Goal: Task Accomplishment & Management: Manage account settings

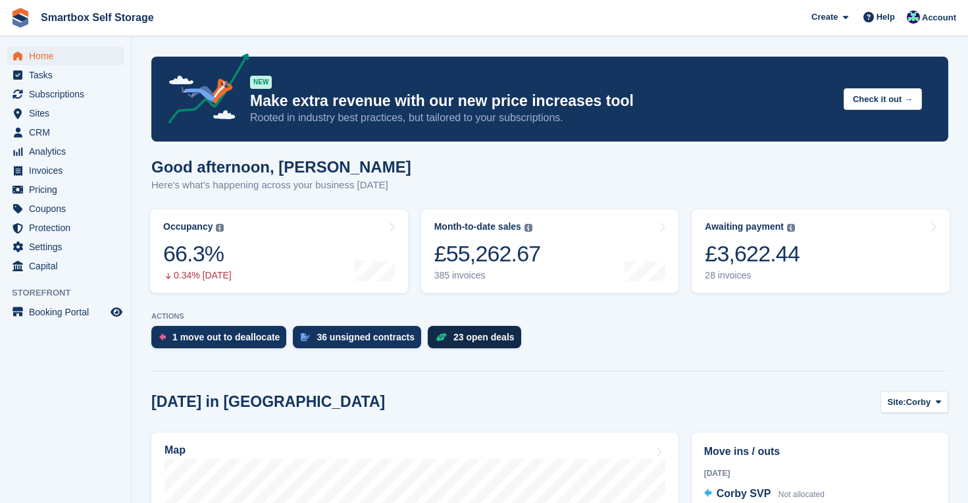
click at [474, 344] on div "23 open deals" at bounding box center [474, 337] width 93 height 22
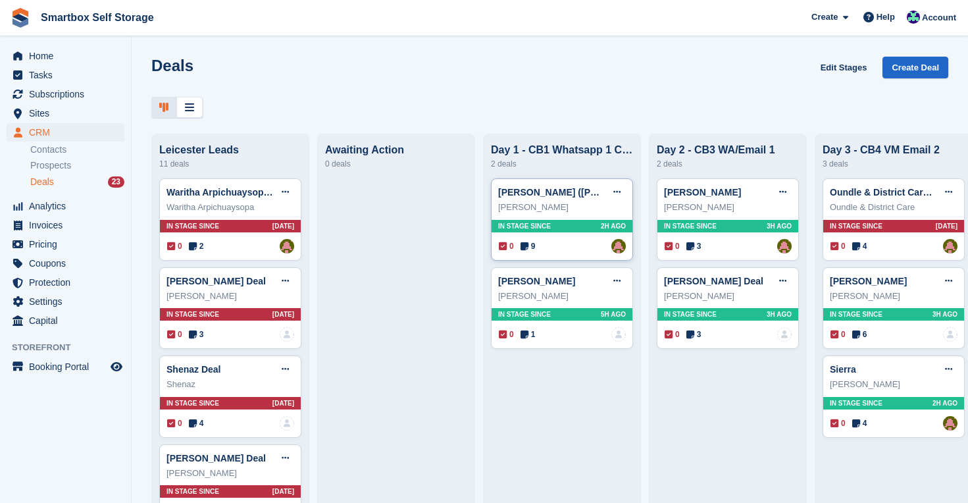
click at [575, 225] on div "In stage since 2H AGO" at bounding box center [562, 226] width 141 height 13
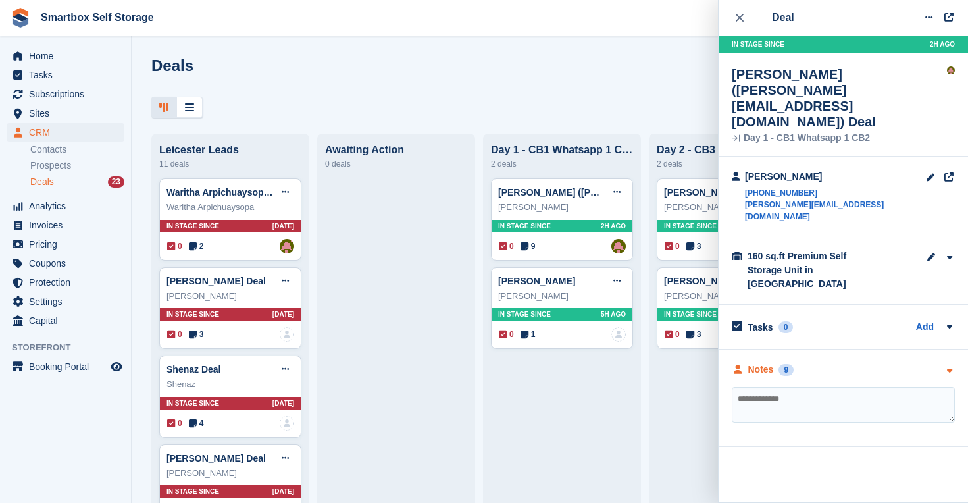
click at [758, 363] on div "Notes" at bounding box center [761, 370] width 26 height 14
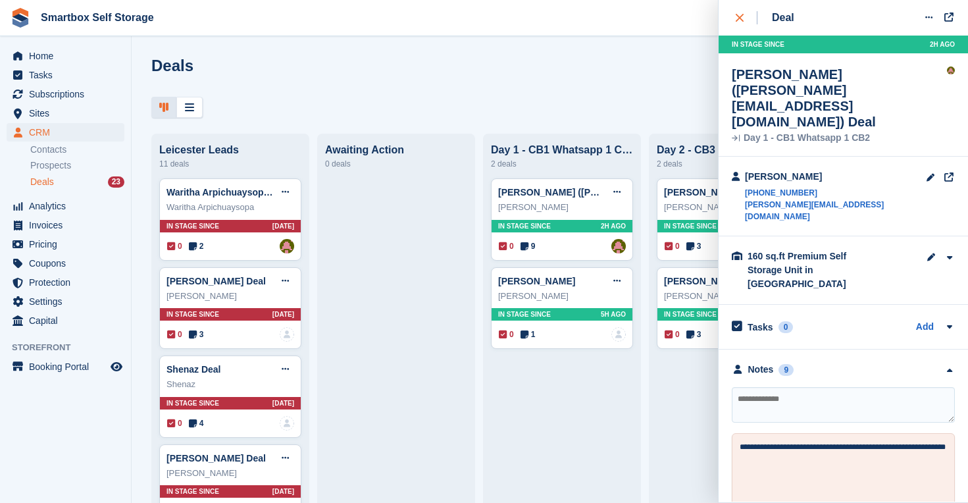
click at [740, 18] on icon "close" at bounding box center [740, 18] width 8 height 8
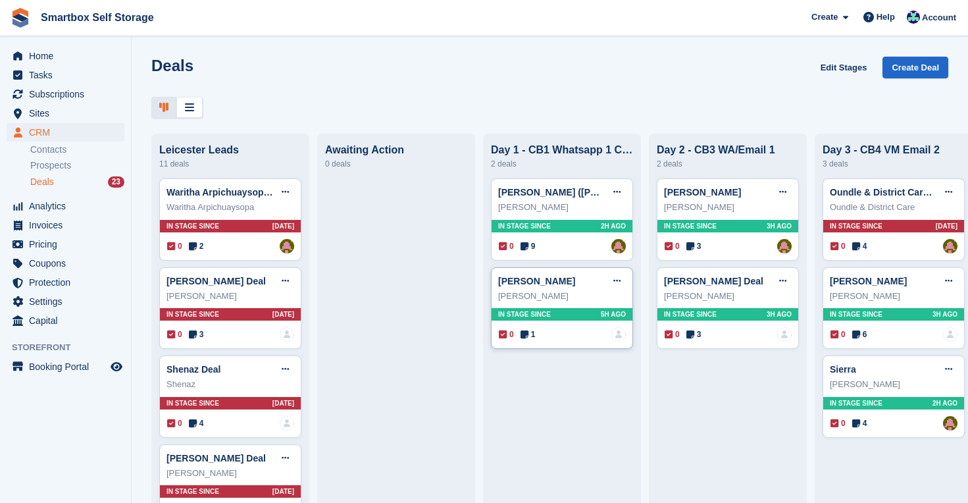
click at [565, 313] on div "In stage since 5H AGO" at bounding box center [562, 314] width 141 height 13
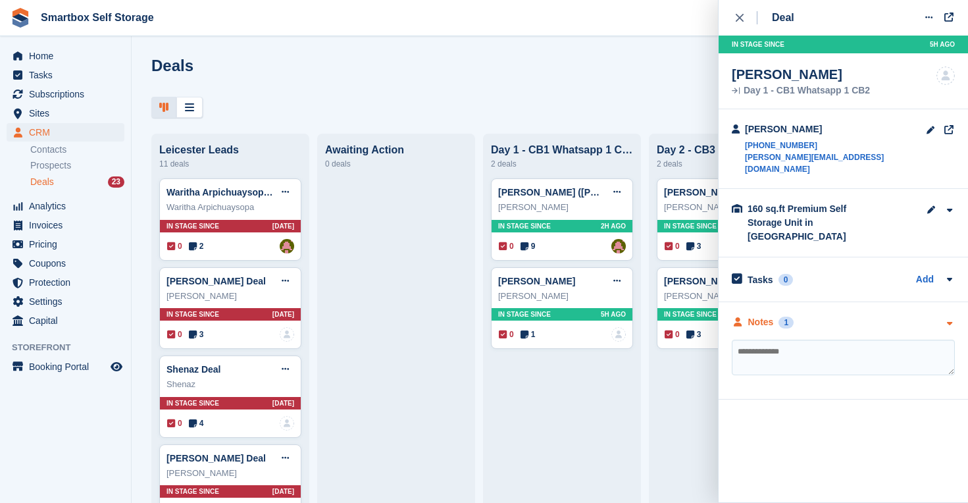
click at [760, 315] on div "Notes" at bounding box center [761, 322] width 26 height 14
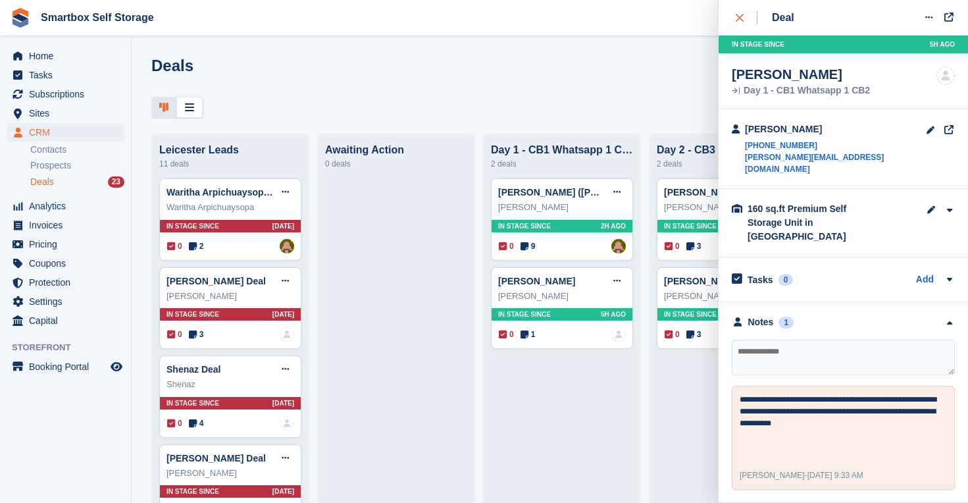
click at [740, 11] on div "close" at bounding box center [747, 17] width 22 height 13
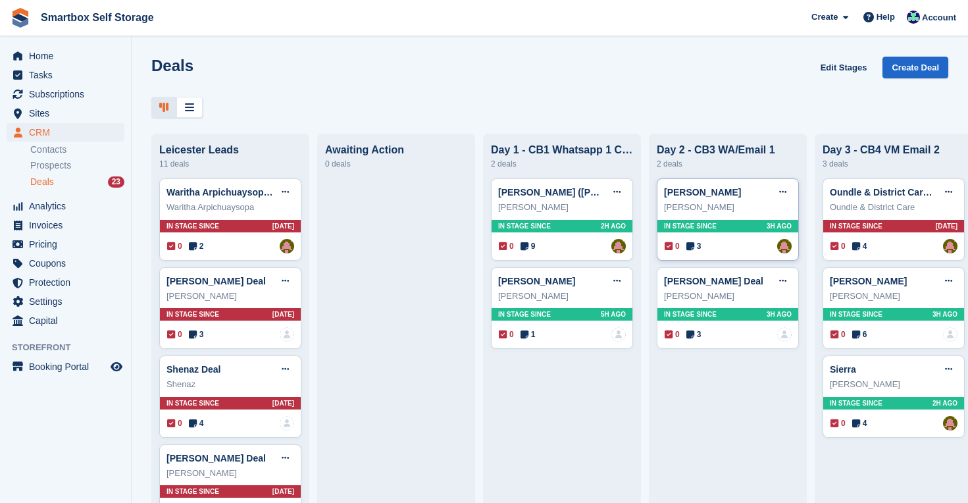
click at [727, 226] on div "In stage since 3H AGO" at bounding box center [728, 226] width 141 height 13
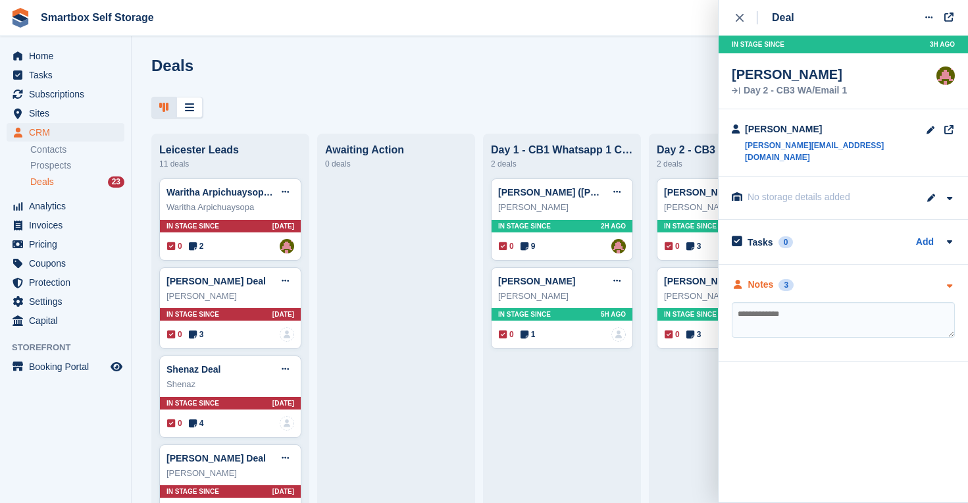
click at [762, 278] on div "Notes" at bounding box center [761, 285] width 26 height 14
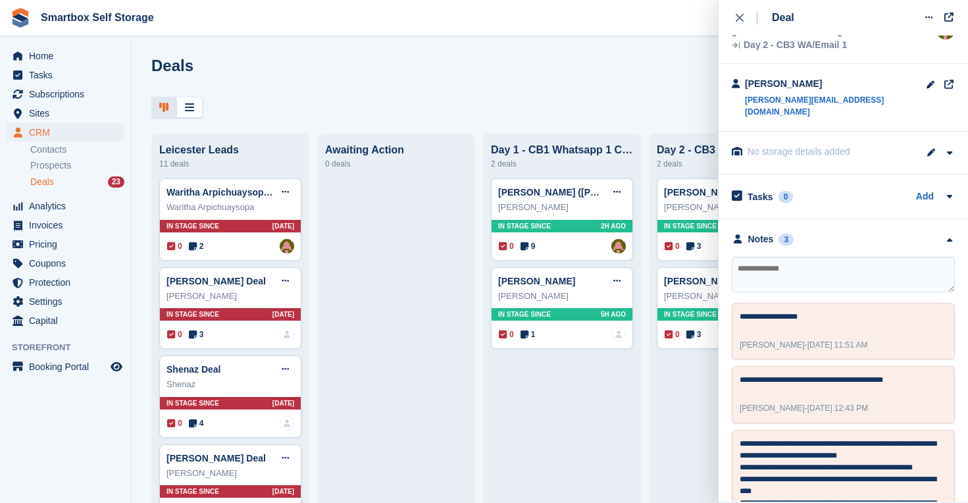
scroll to position [53, 0]
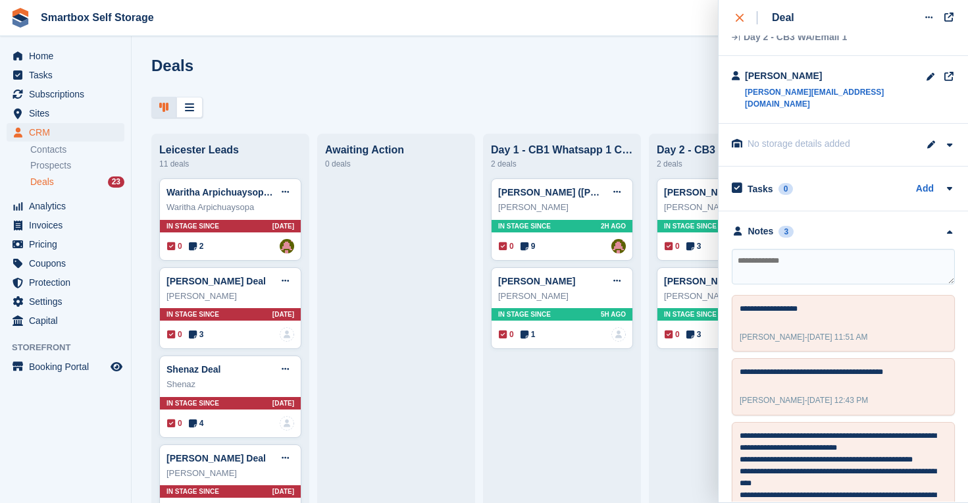
click at [739, 11] on div "close" at bounding box center [747, 17] width 22 height 13
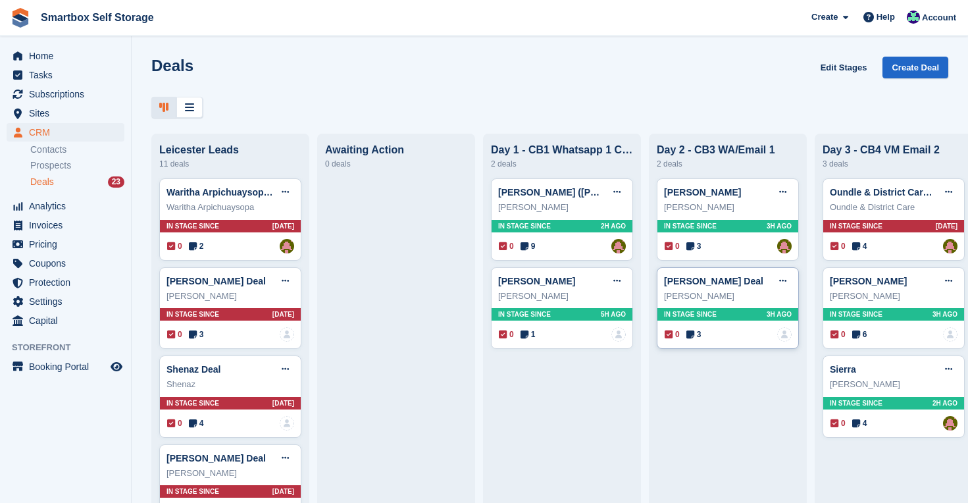
click at [737, 309] on div "In stage since 3H AGO" at bounding box center [728, 314] width 141 height 13
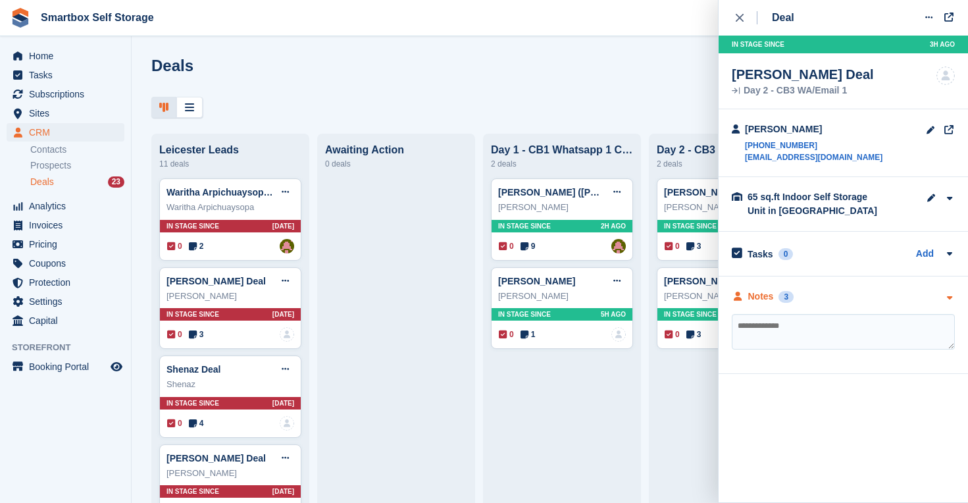
click at [759, 299] on div "Notes" at bounding box center [761, 297] width 26 height 14
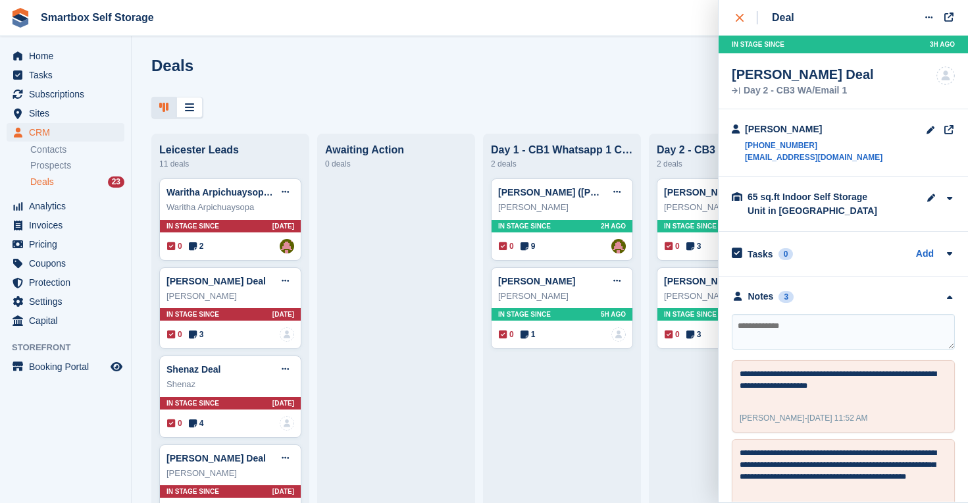
click at [740, 12] on div "close" at bounding box center [747, 17] width 22 height 13
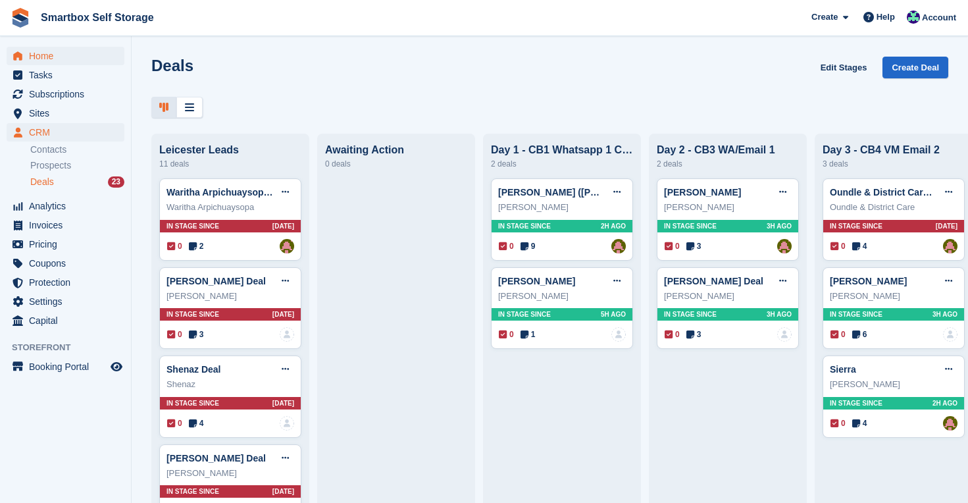
click at [56, 54] on span "Home" at bounding box center [68, 56] width 79 height 18
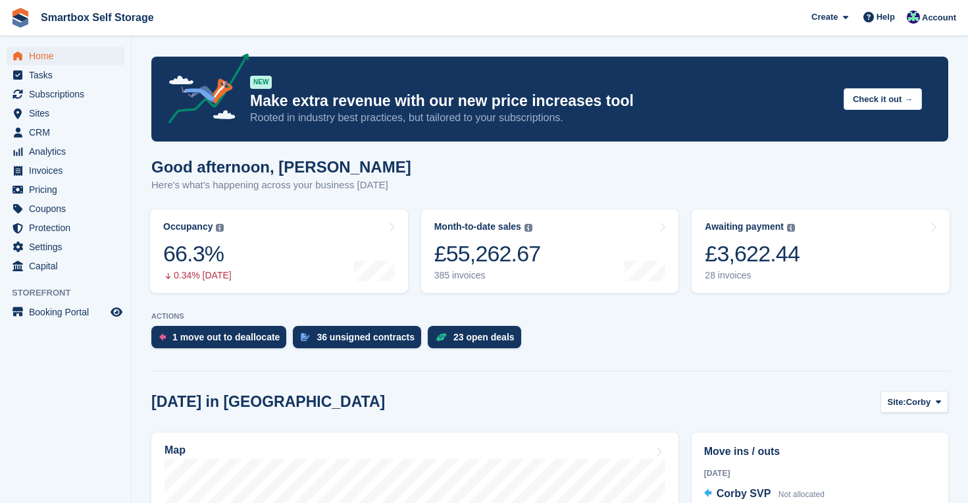
click at [45, 51] on span "Home" at bounding box center [68, 56] width 79 height 18
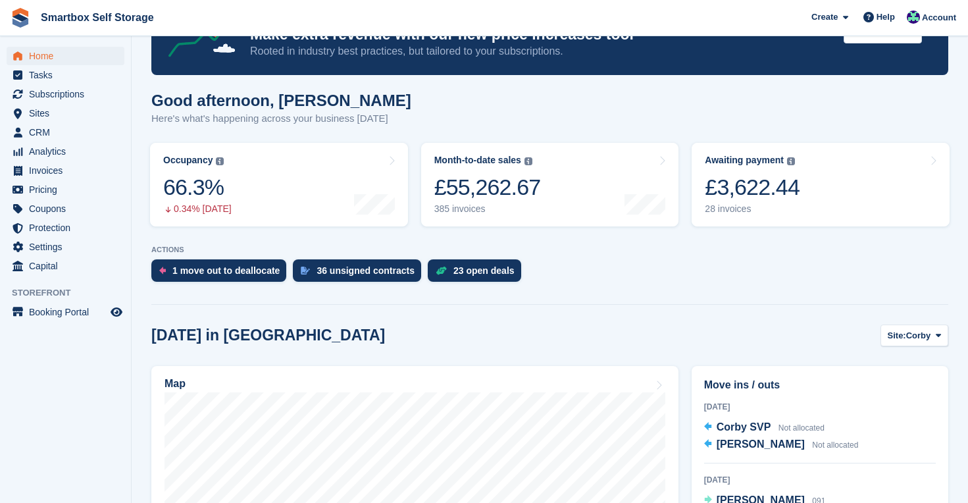
scroll to position [103, 0]
